Goal: Information Seeking & Learning: Learn about a topic

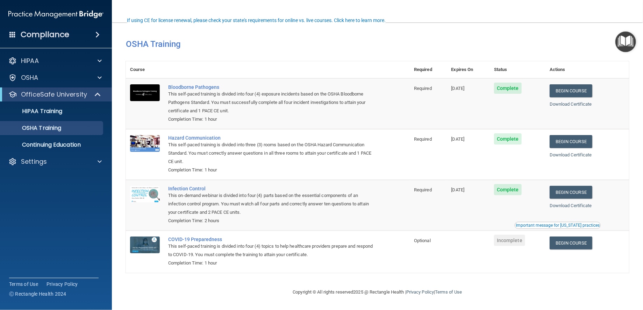
scroll to position [35, 0]
click at [550, 135] on link "Begin Course" at bounding box center [571, 141] width 43 height 13
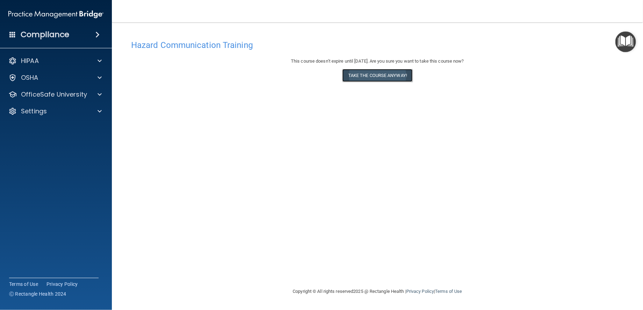
click at [393, 78] on button "Take the course anyway!" at bounding box center [377, 75] width 70 height 13
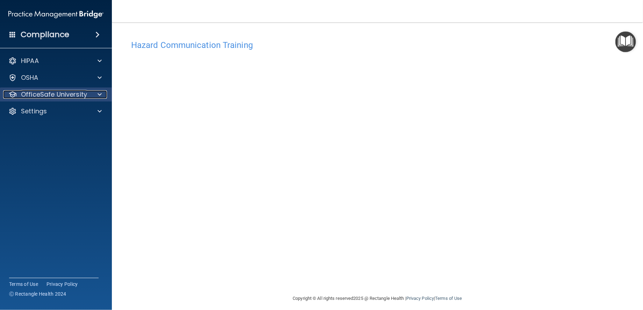
click at [72, 97] on p "OfficeSafe University" at bounding box center [54, 94] width 66 height 8
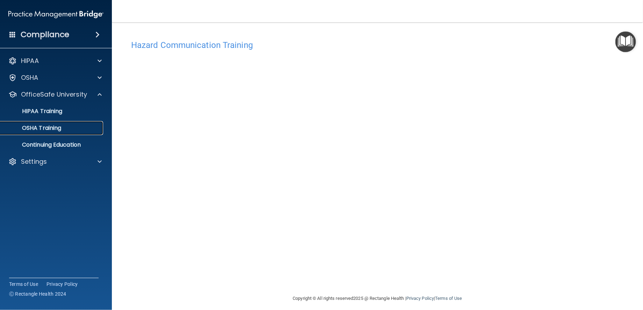
click at [49, 130] on p "OSHA Training" at bounding box center [33, 128] width 57 height 7
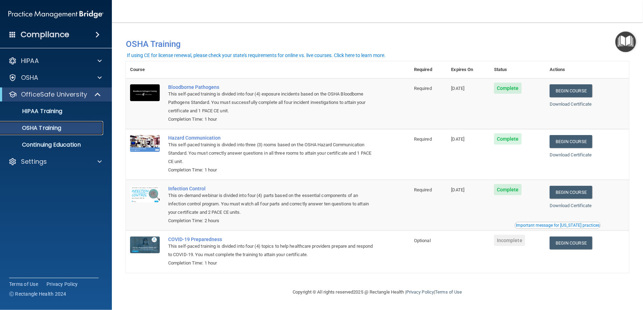
scroll to position [35, 0]
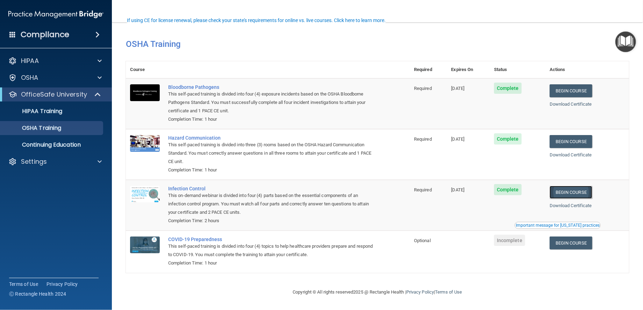
click at [550, 196] on link "Begin Course" at bounding box center [571, 192] width 43 height 13
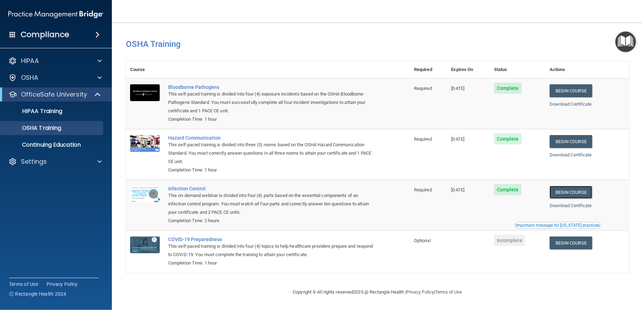
scroll to position [70, 0]
click at [203, 186] on div "Infection Control" at bounding box center [271, 189] width 207 height 6
click at [550, 186] on link "Begin Course" at bounding box center [571, 192] width 43 height 13
click at [199, 191] on div "This on-demand webinar is divided into four (4) parts based on the essential co…" at bounding box center [271, 203] width 207 height 25
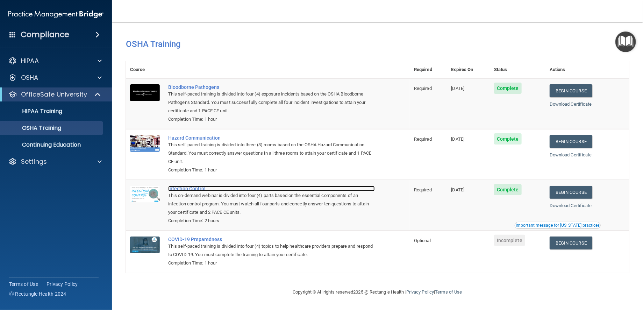
click at [199, 186] on div "Infection Control" at bounding box center [271, 189] width 207 height 6
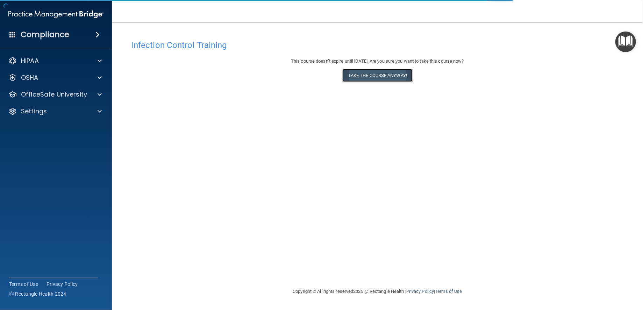
click at [366, 78] on button "Take the course anyway!" at bounding box center [377, 75] width 70 height 13
click at [359, 79] on button "Take the course anyway!" at bounding box center [377, 75] width 70 height 13
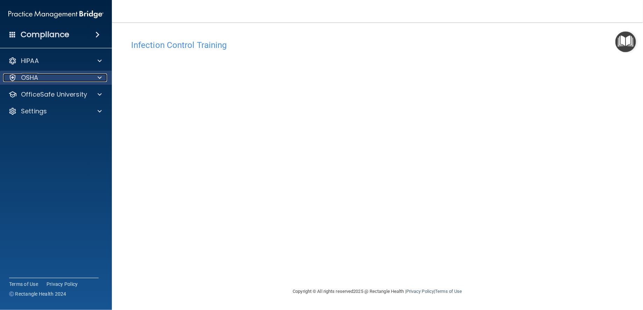
click at [23, 79] on p "OSHA" at bounding box center [29, 77] width 17 height 8
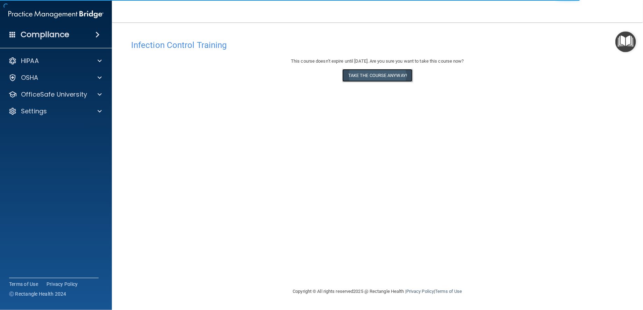
click at [363, 79] on button "Take the course anyway!" at bounding box center [377, 75] width 70 height 13
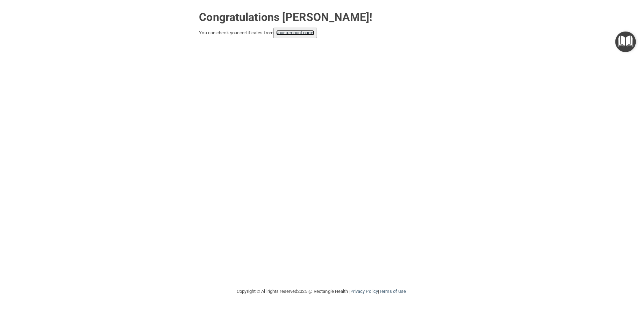
click at [315, 34] on link "your account page!" at bounding box center [295, 32] width 38 height 5
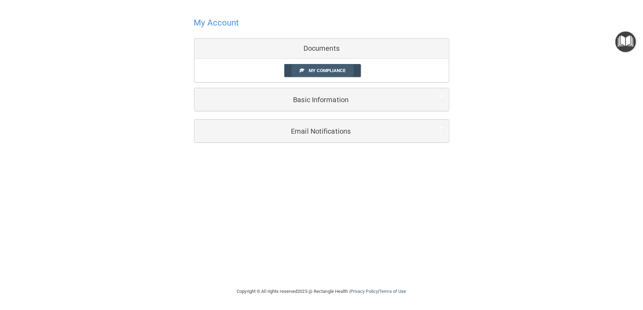
click at [332, 72] on span "My Compliance" at bounding box center [327, 70] width 37 height 5
